Goal: Task Accomplishment & Management: Use online tool/utility

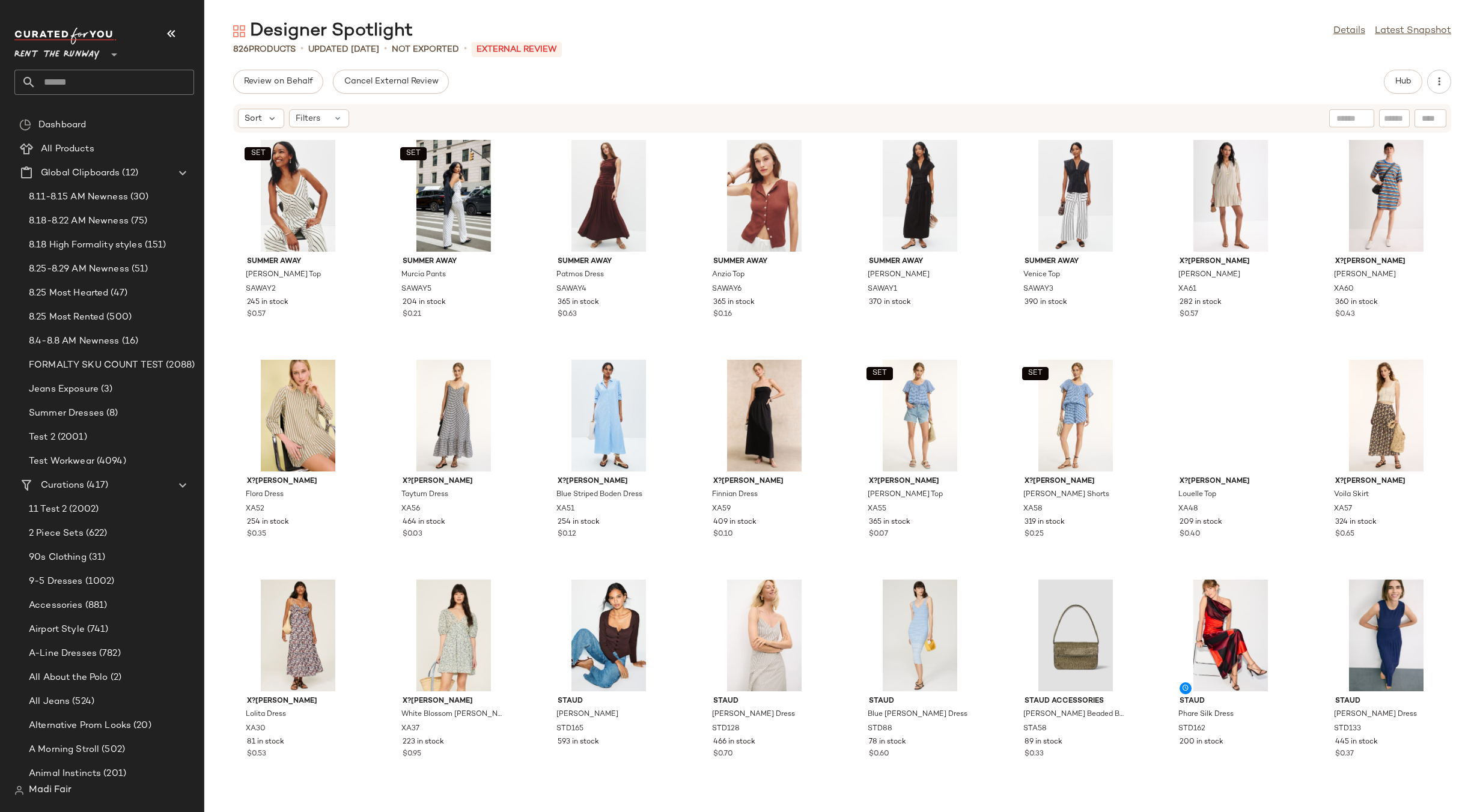
click at [77, 45] on span "Rent the Runway" at bounding box center [57, 51] width 85 height 21
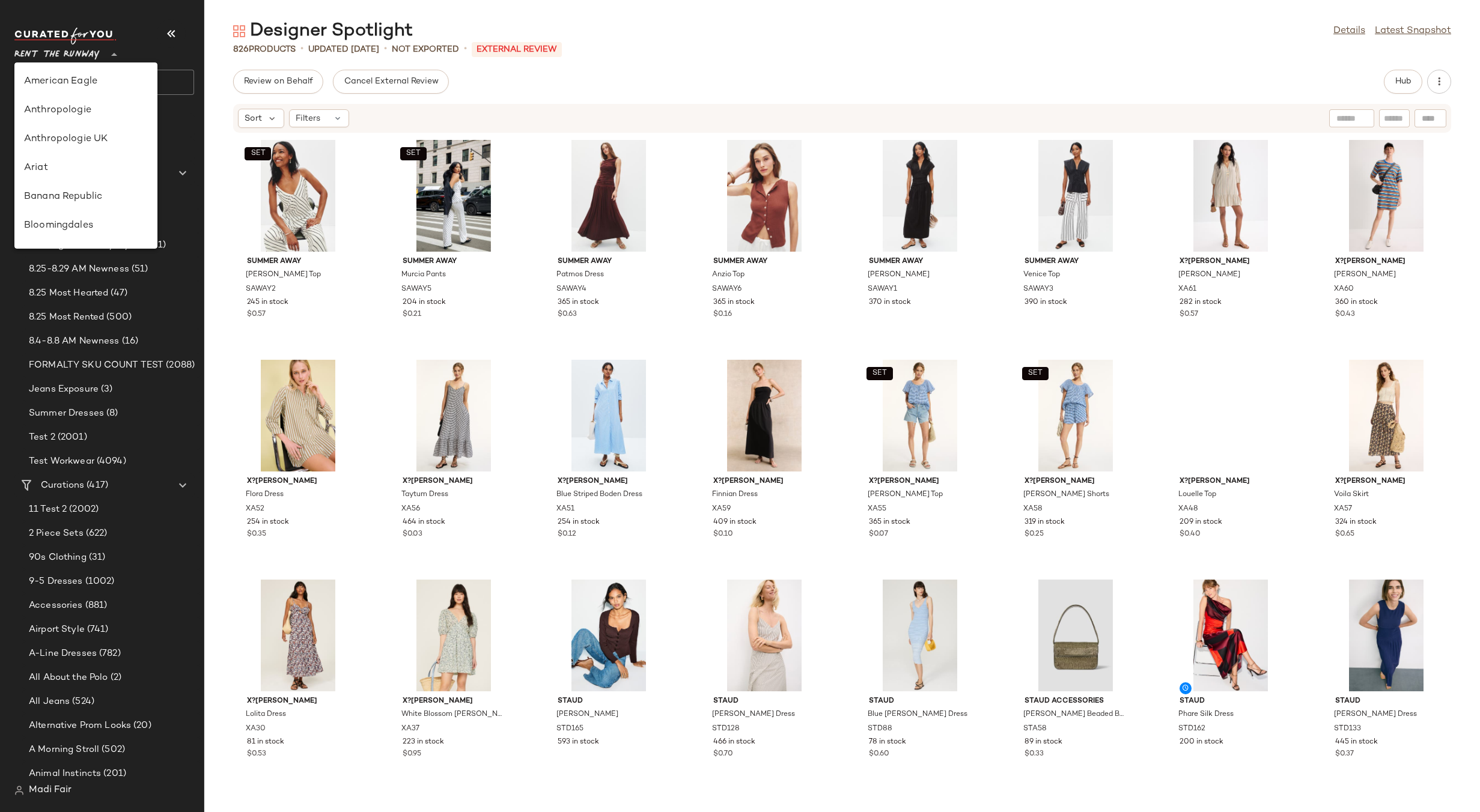
scroll to position [547, 0]
click at [107, 169] on div "Saks OFF 5TH" at bounding box center [86, 168] width 124 height 14
type input "**"
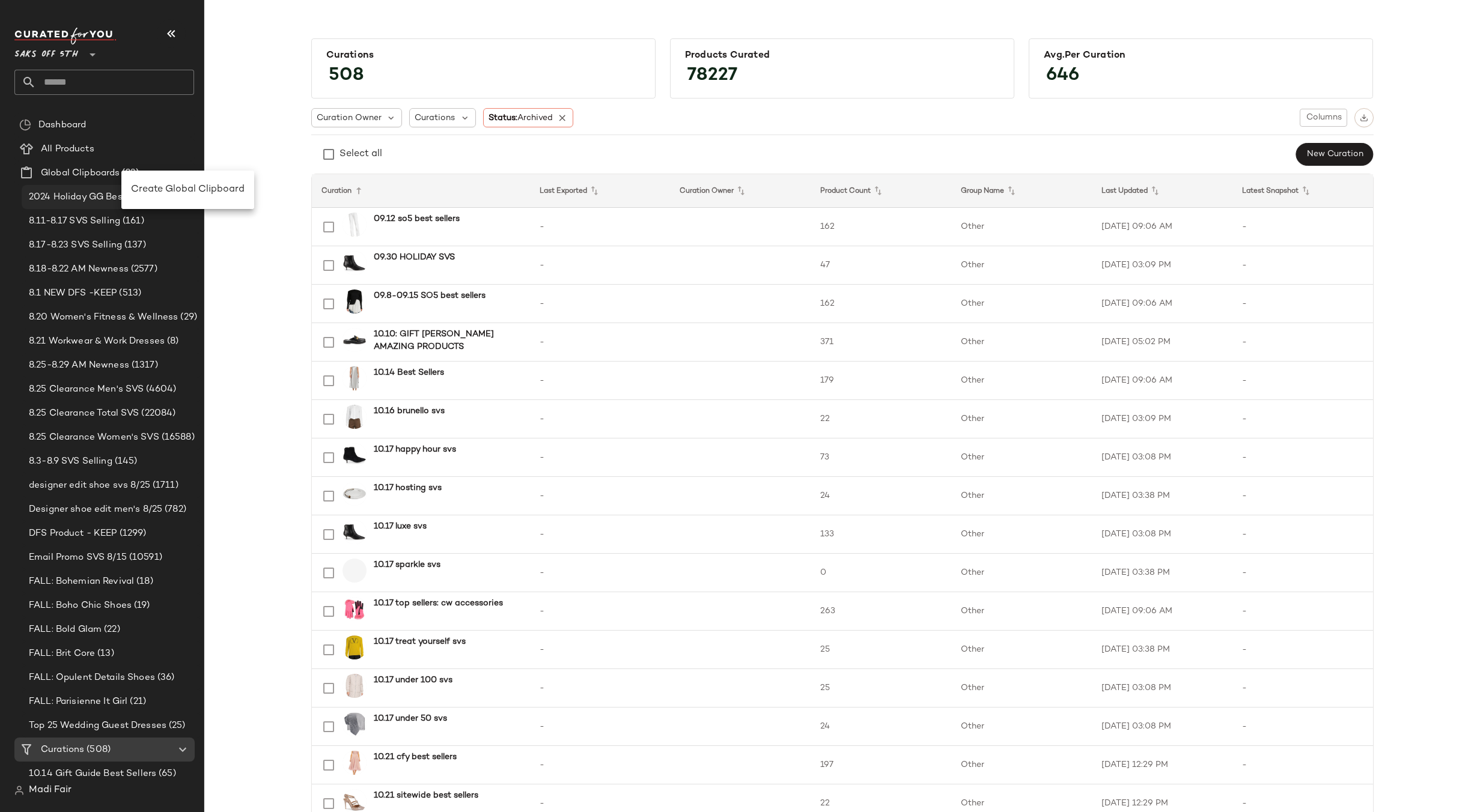
click at [159, 191] on span "Create Global Clipboard" at bounding box center [188, 189] width 114 height 11
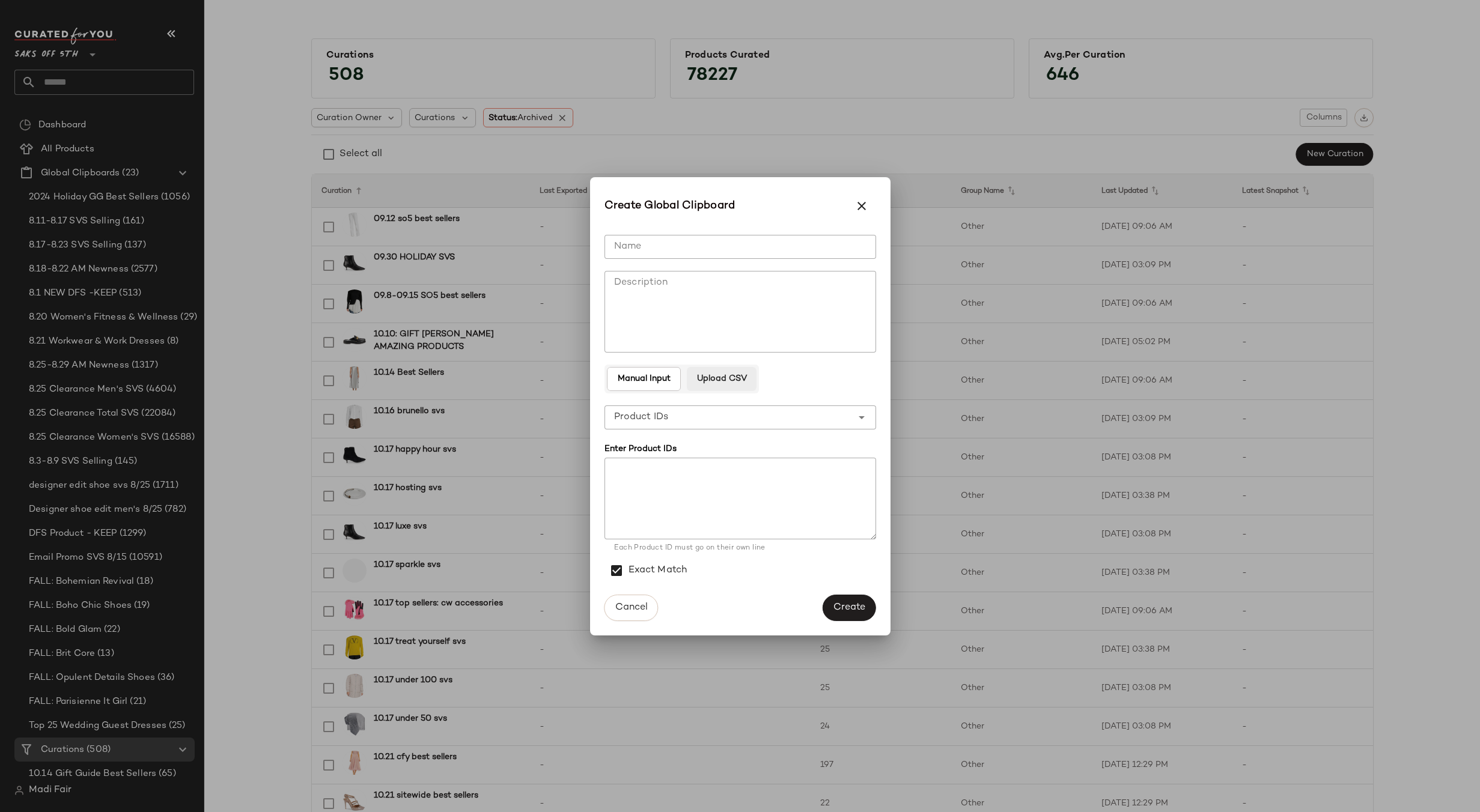
click at [725, 378] on span "Upload CSV" at bounding box center [722, 379] width 50 height 10
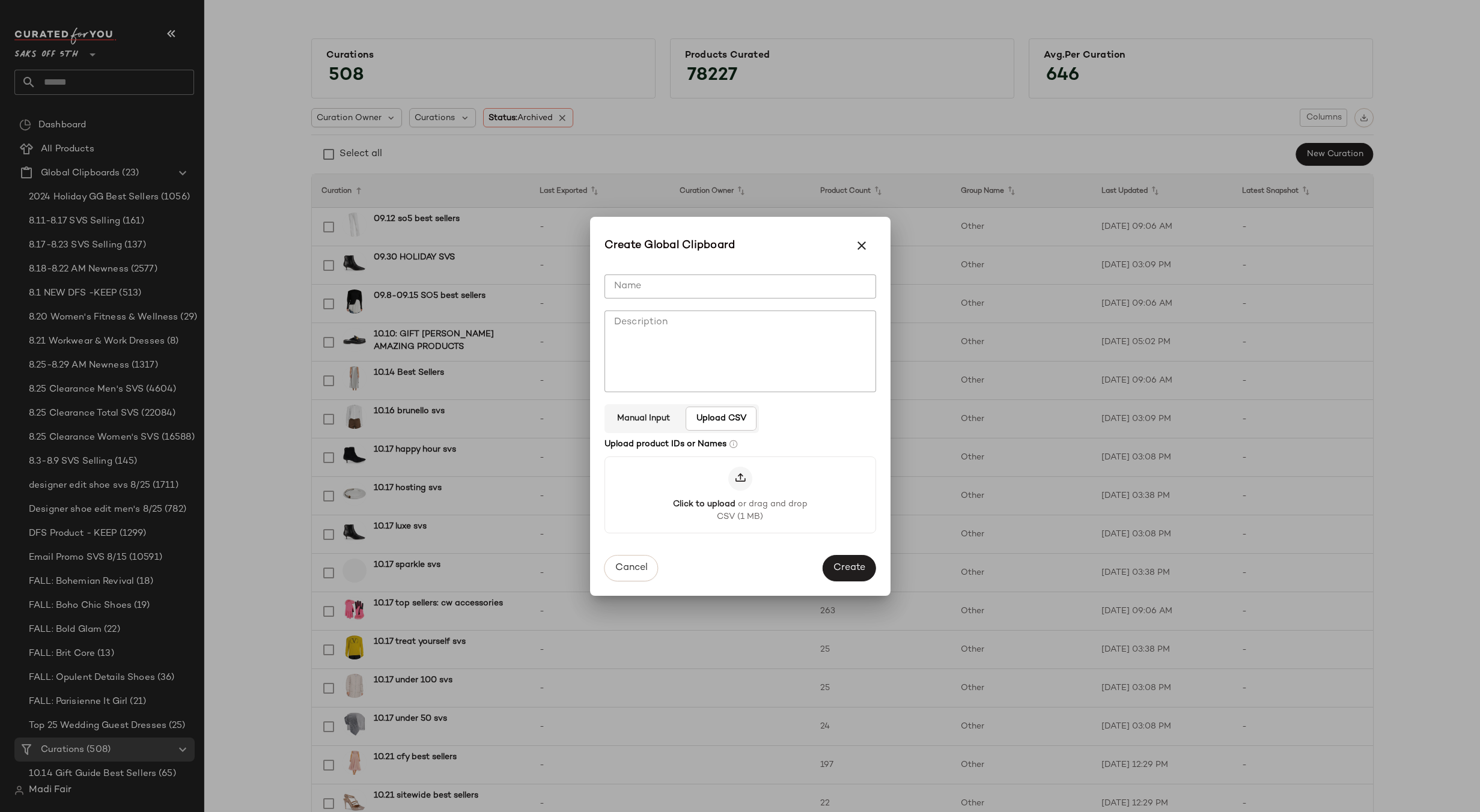
click at [669, 283] on input "Name" at bounding box center [740, 286] width 271 height 24
paste input "**********"
click at [732, 294] on input "**********" at bounding box center [740, 285] width 271 height 24
type input "**********"
click at [842, 572] on span "Create" at bounding box center [849, 570] width 33 height 12
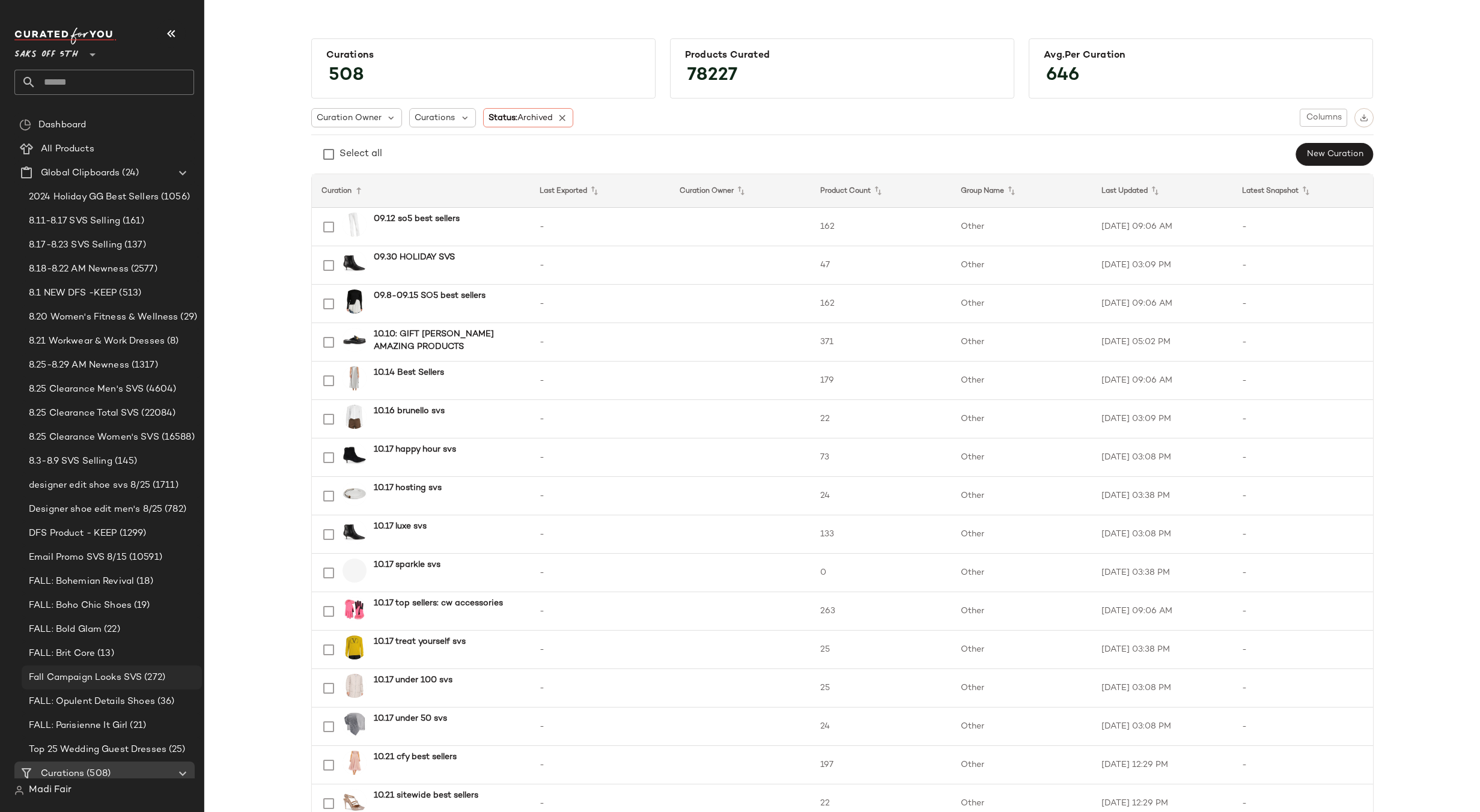
click at [127, 672] on span "Fall Campaign Looks SVS" at bounding box center [85, 678] width 113 height 14
click at [97, 680] on span "Fall Campaign Looks SVS" at bounding box center [85, 678] width 113 height 14
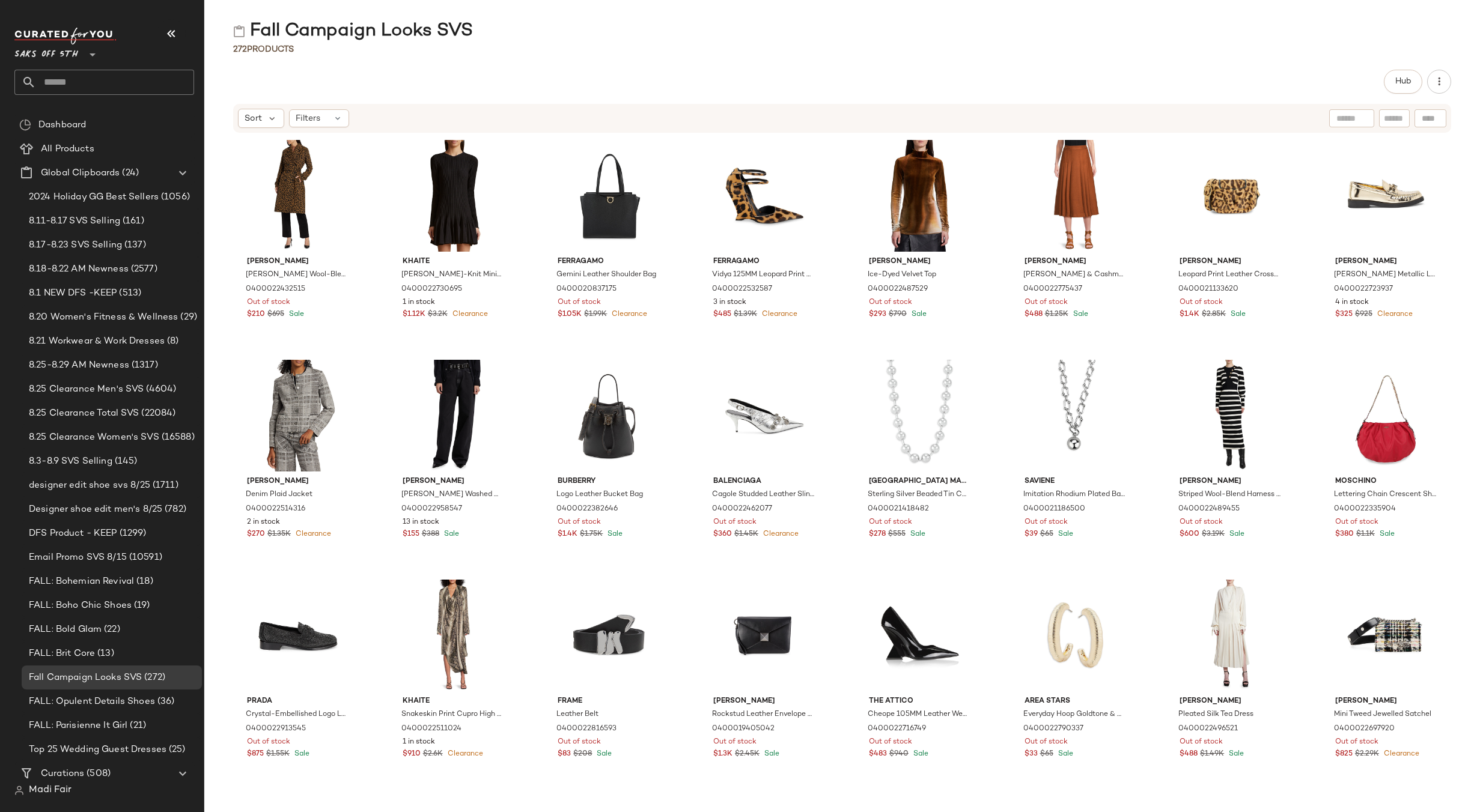
drag, startPoint x: 441, startPoint y: 1, endPoint x: 379, endPoint y: 176, distance: 185.7
click at [375, 352] on div "[PERSON_NAME] [PERSON_NAME] Belted Wool-Blend Double-Breasted Trench Coat 04000…" at bounding box center [842, 465] width 1276 height 664
click at [141, 226] on span "(161)" at bounding box center [131, 221] width 24 height 14
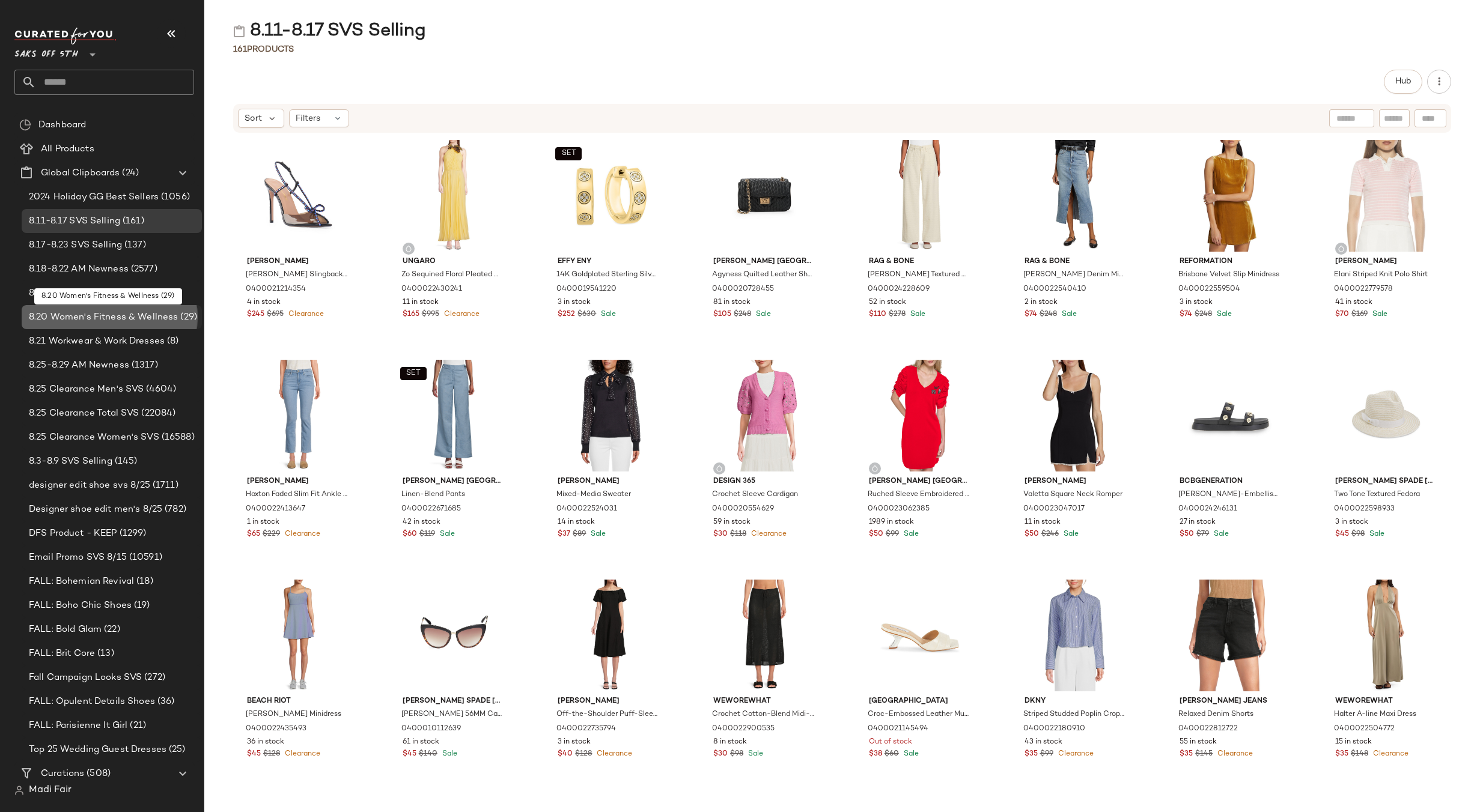
click at [132, 322] on span "8.20 Women's Fitness & Wellness" at bounding box center [103, 318] width 149 height 14
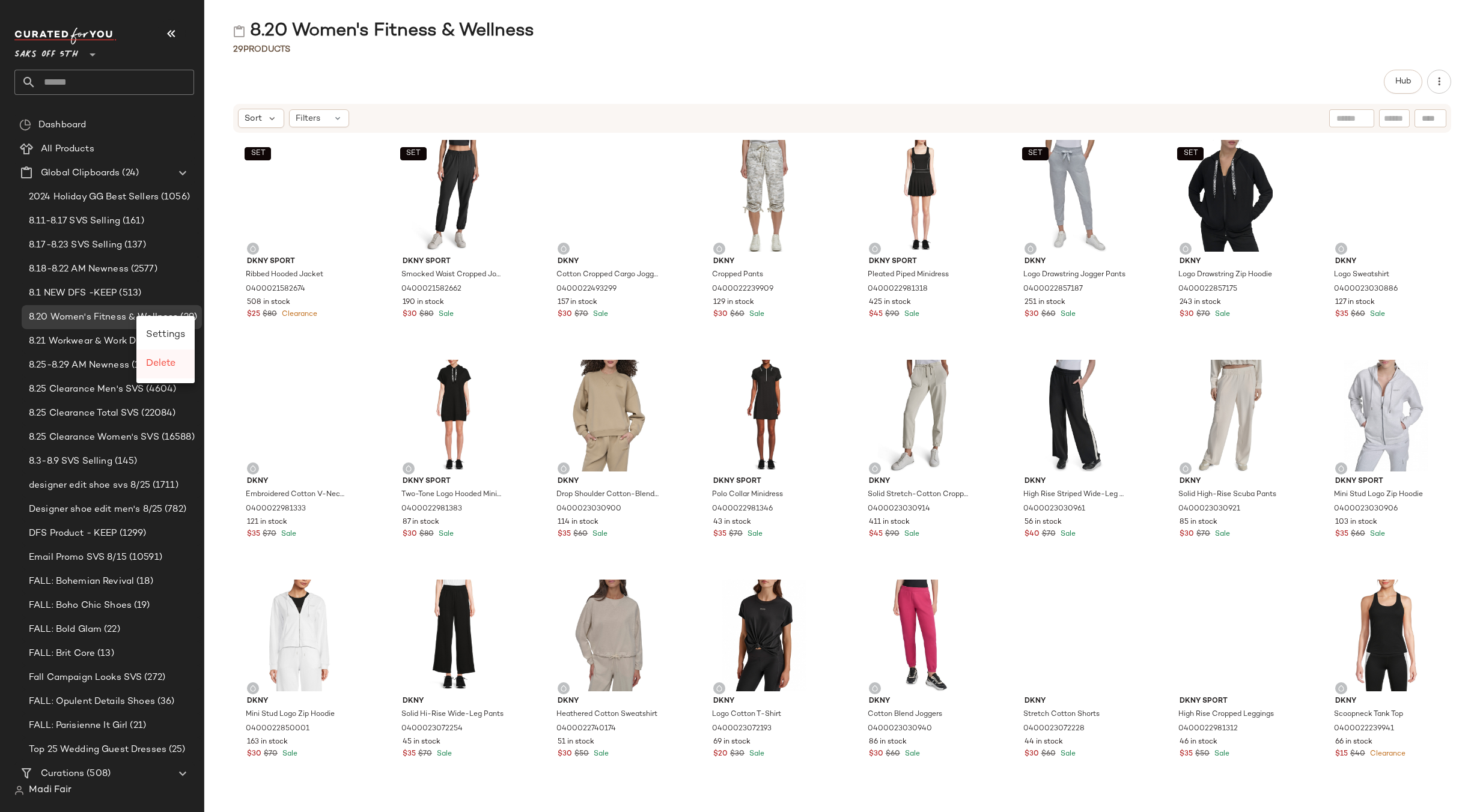
click at [158, 362] on span "Delete" at bounding box center [160, 363] width 29 height 11
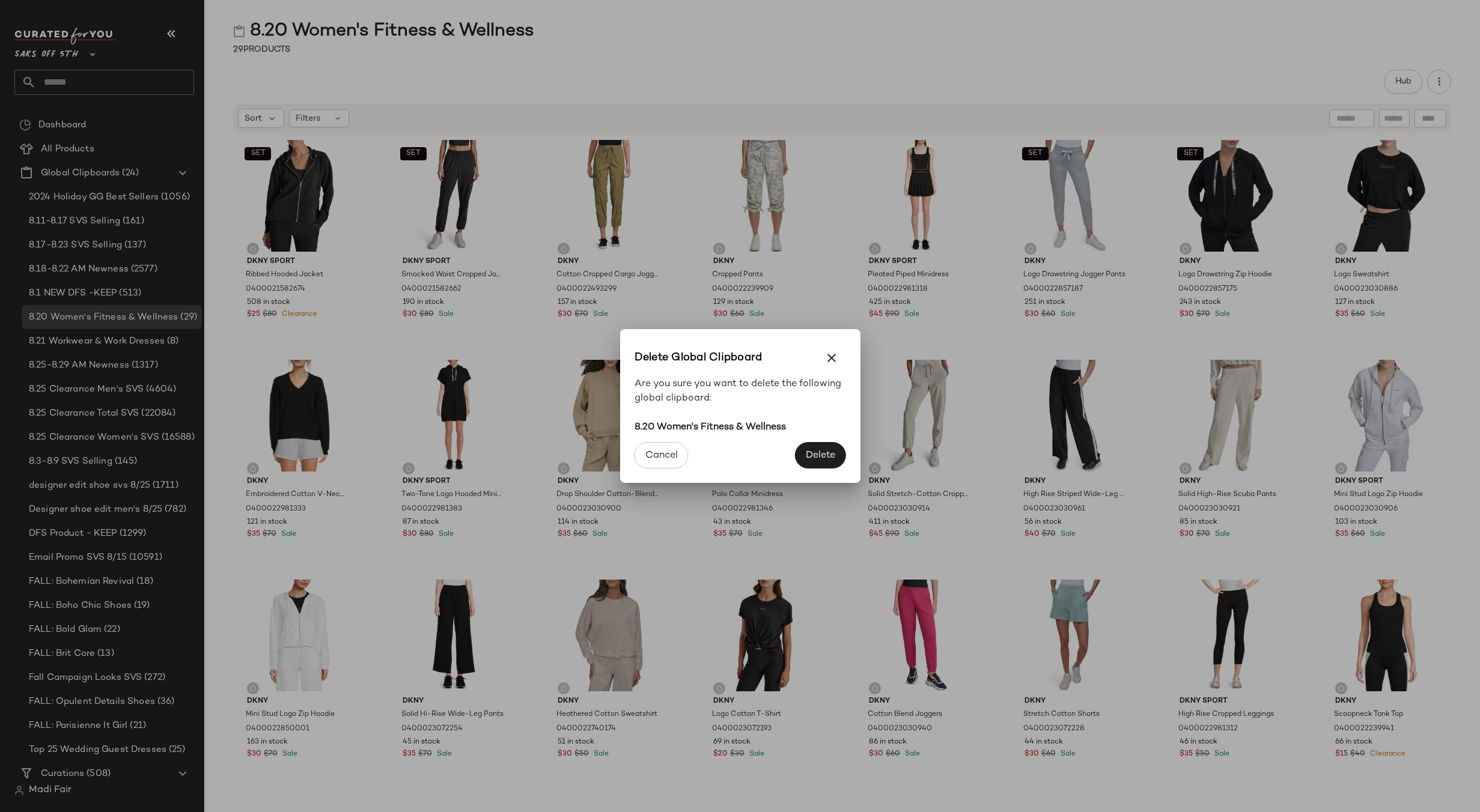
drag, startPoint x: 818, startPoint y: 455, endPoint x: 789, endPoint y: 441, distance: 32.2
click at [818, 454] on span "Delete" at bounding box center [820, 456] width 30 height 12
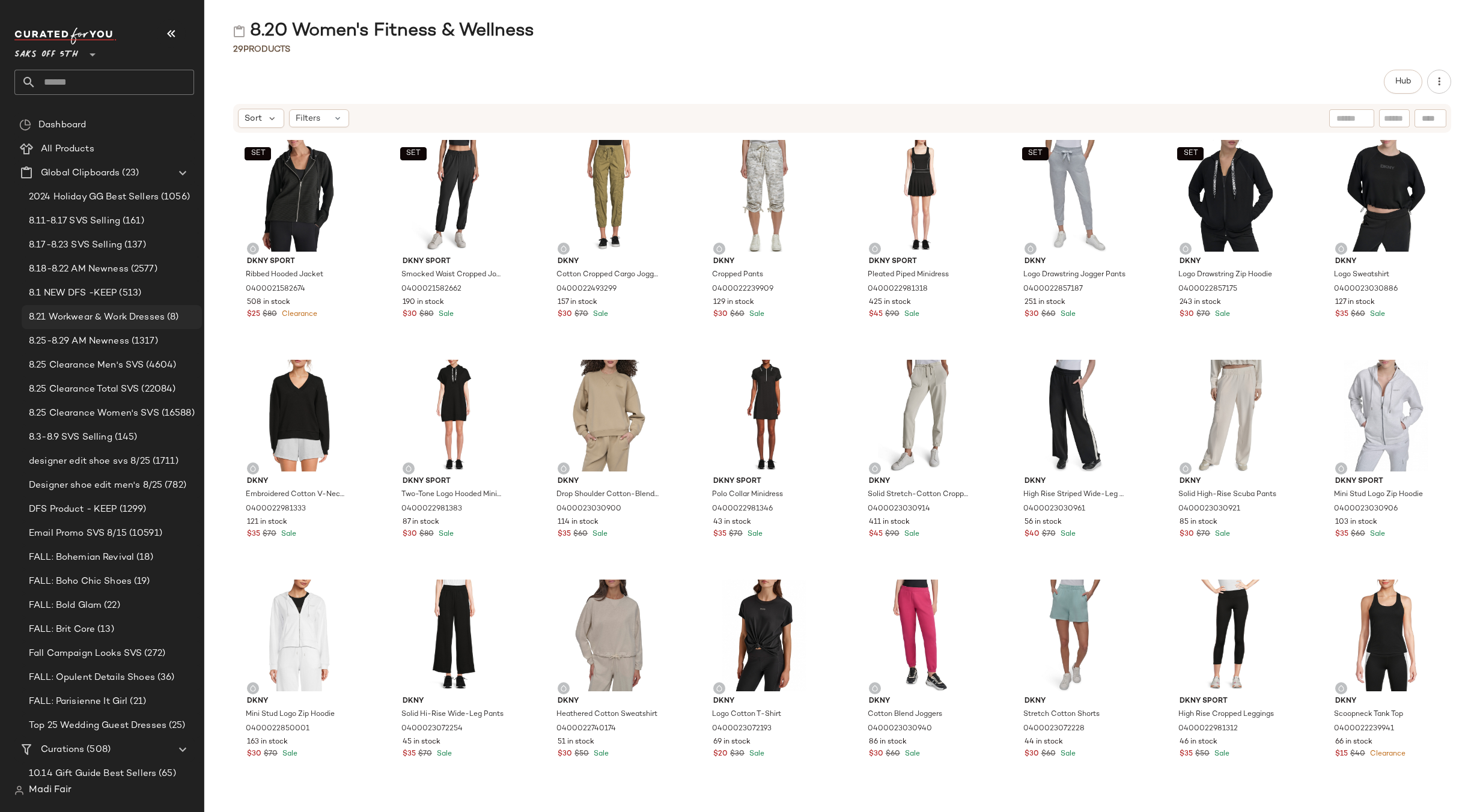
click at [109, 317] on span "8.21 Workwear & Work Dresses" at bounding box center [97, 318] width 136 height 14
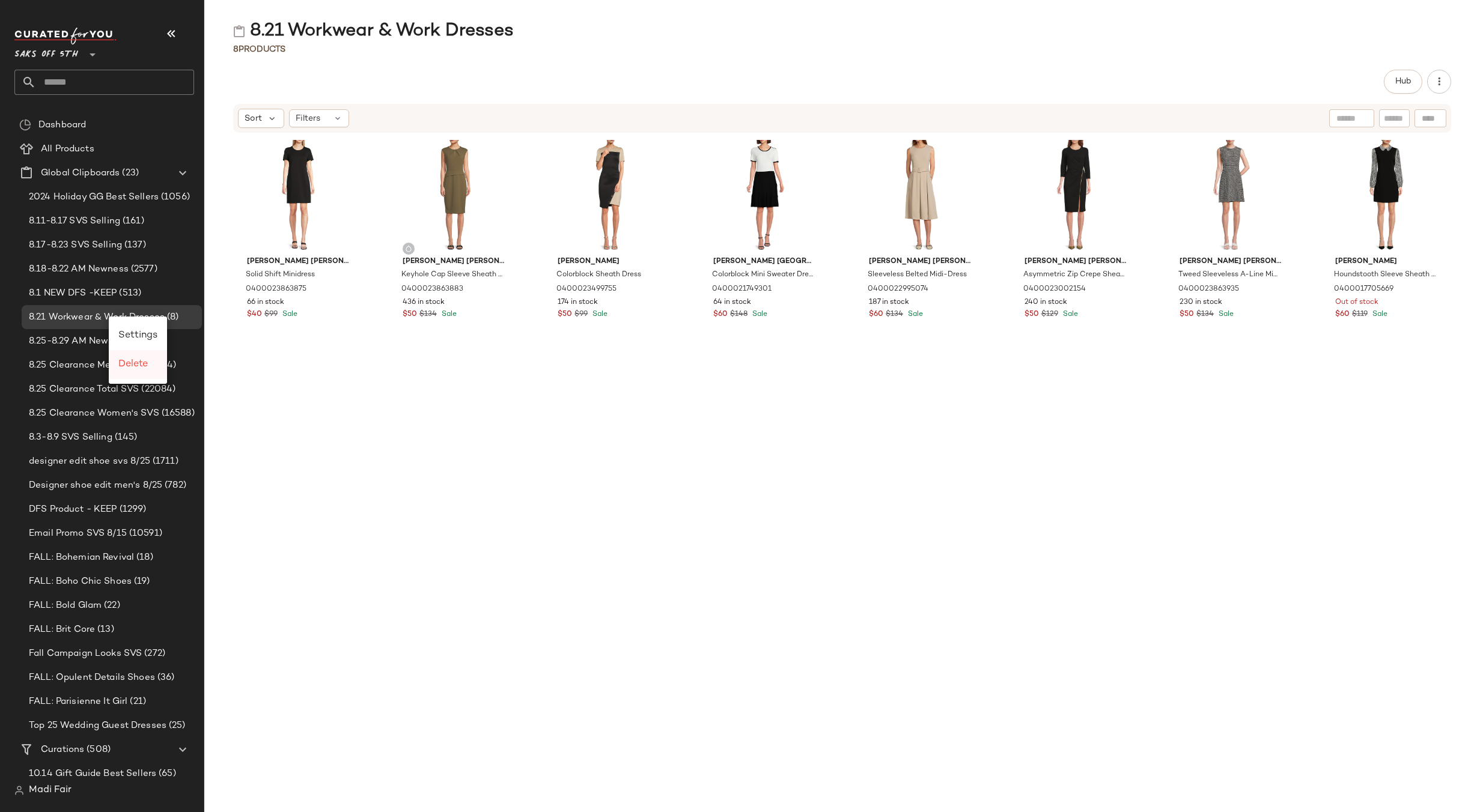
click at [122, 362] on span "Delete" at bounding box center [133, 364] width 29 height 11
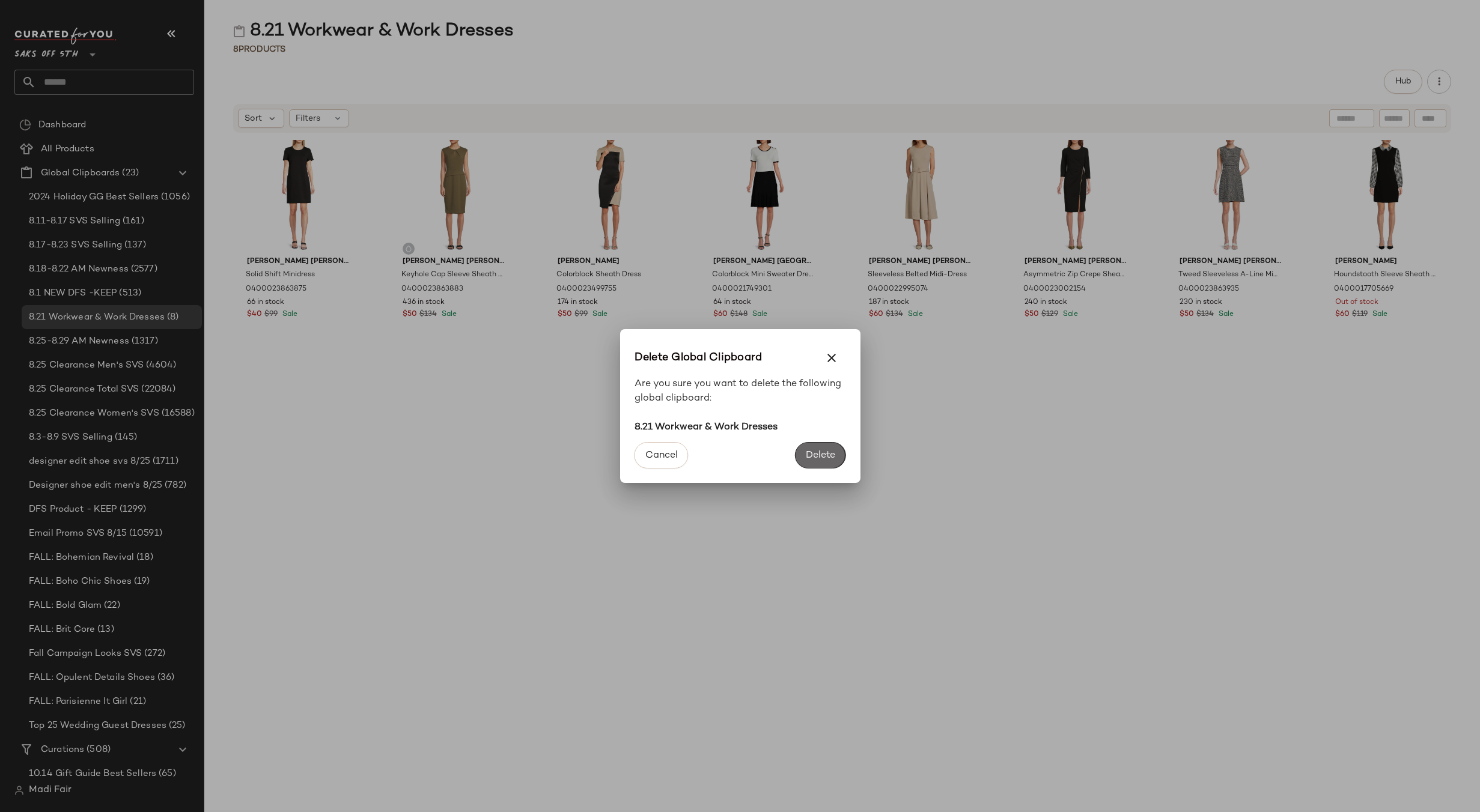
click at [822, 452] on span "Delete" at bounding box center [820, 456] width 30 height 12
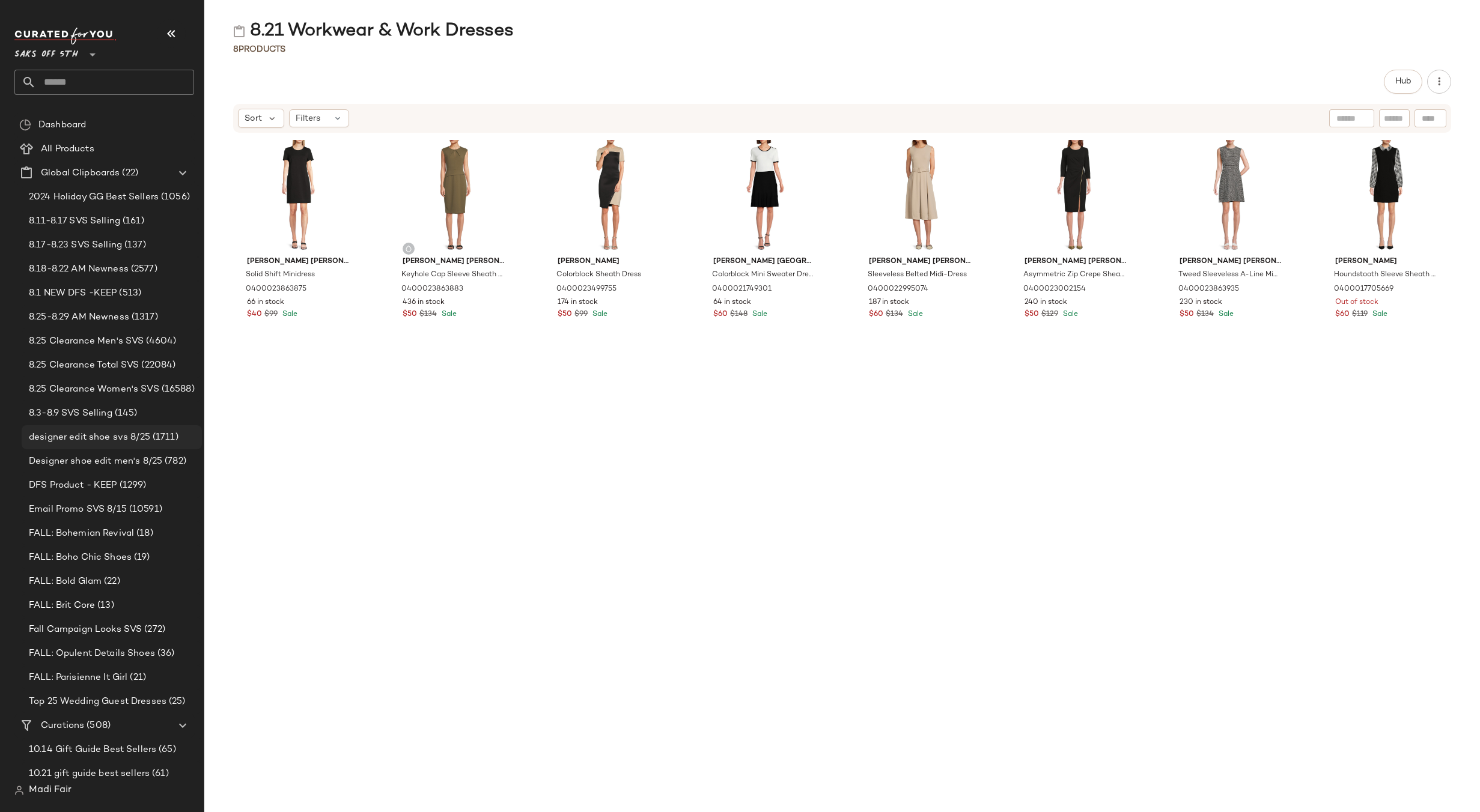
click at [99, 434] on span "designer edit shoe svs 8/25" at bounding box center [90, 437] width 122 height 14
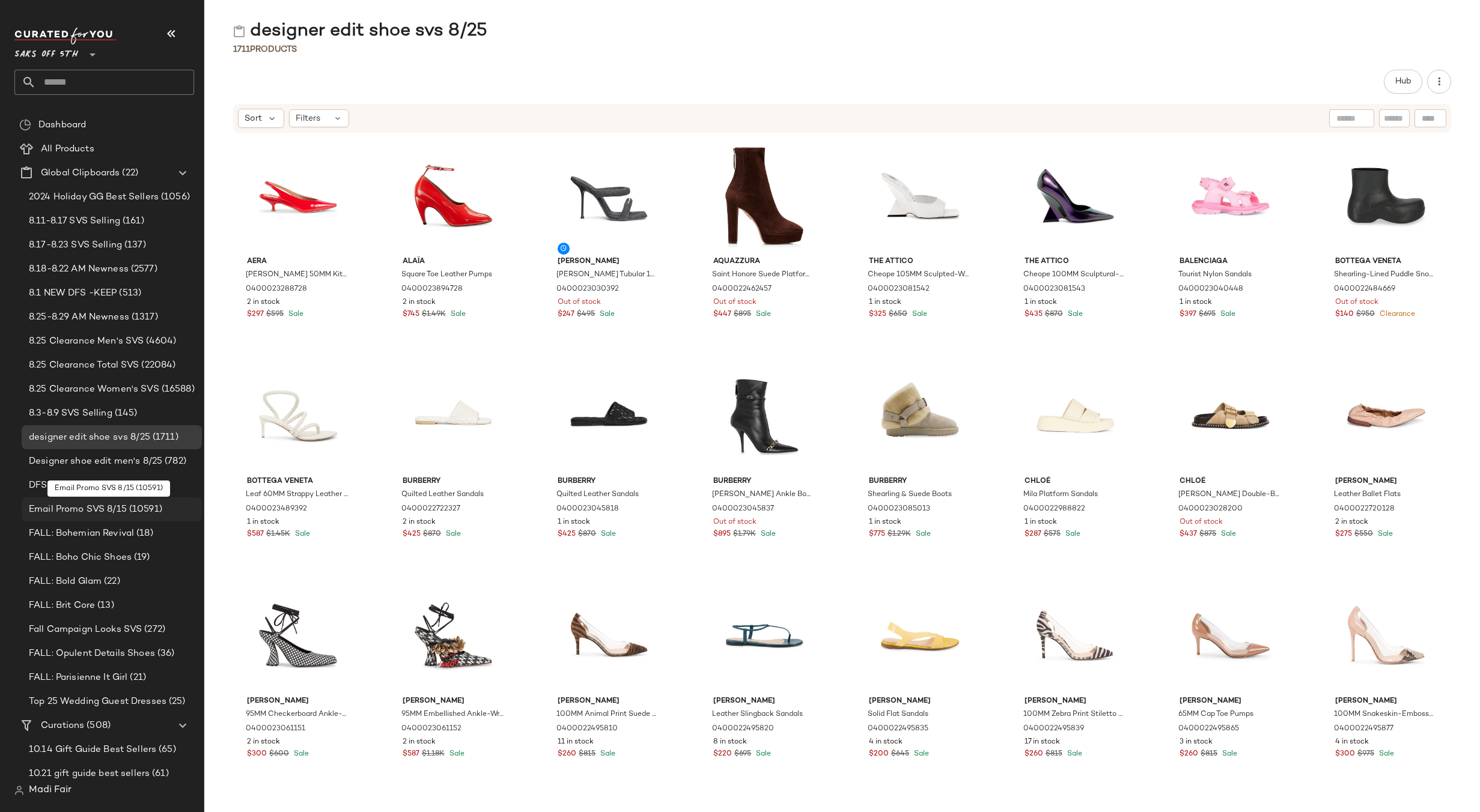
click at [105, 509] on span "Email Promo SVS 8/15" at bounding box center [77, 510] width 98 height 14
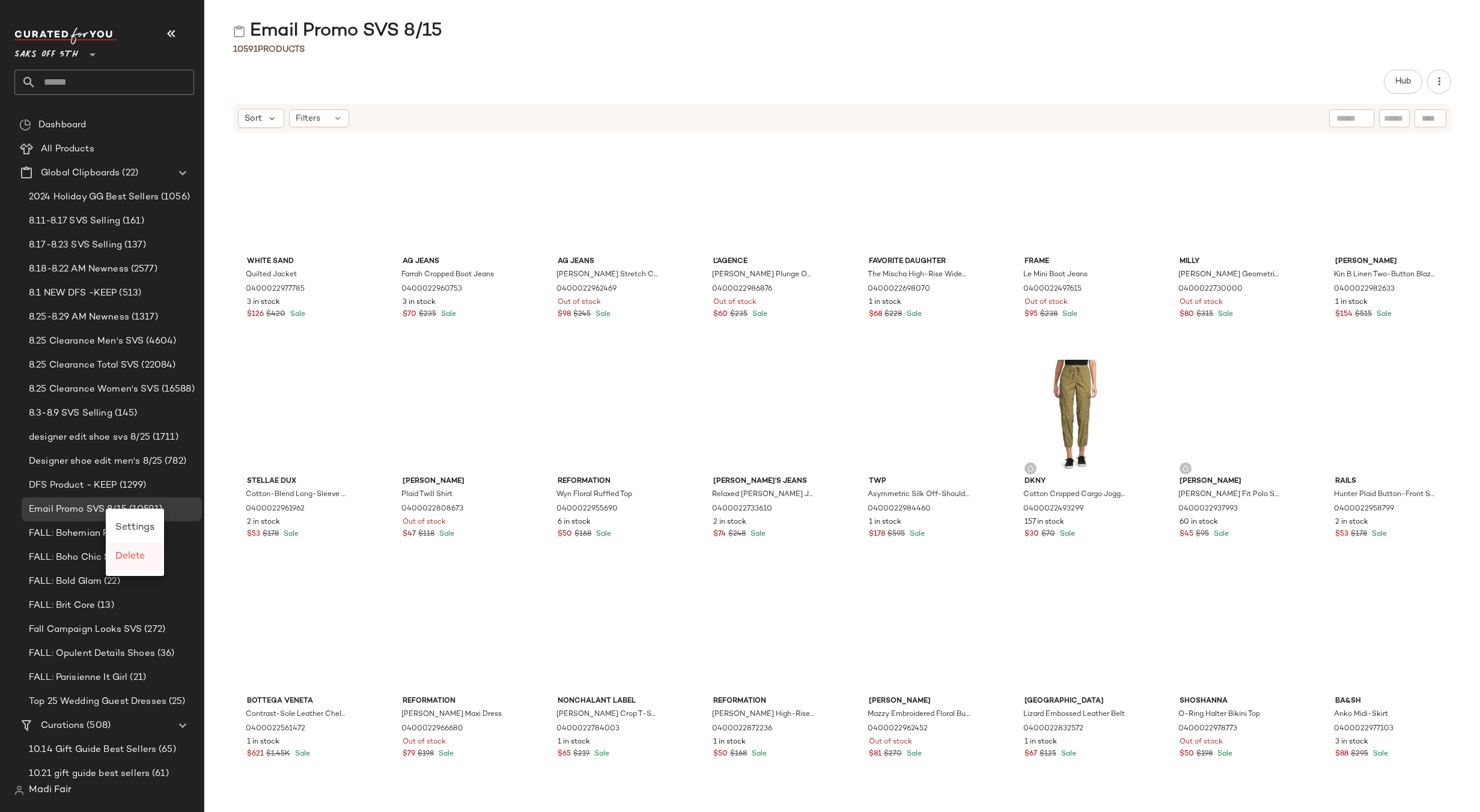
click at [123, 554] on span "Delete" at bounding box center [129, 556] width 29 height 11
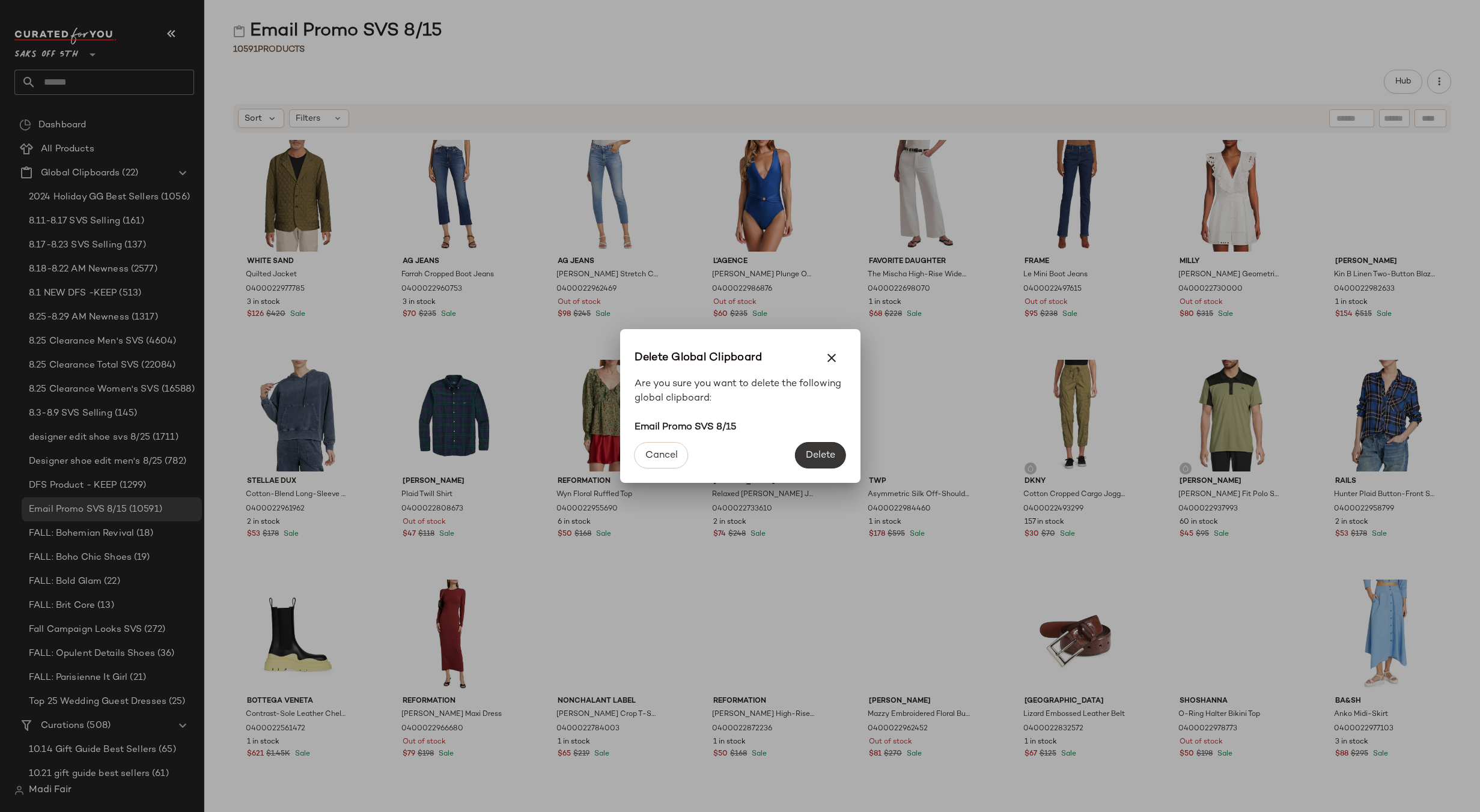
click at [818, 459] on span "Delete" at bounding box center [820, 456] width 30 height 12
